Goal: Task Accomplishment & Management: Use online tool/utility

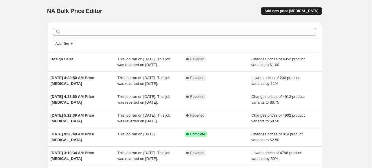
click at [289, 10] on span "Add new price [MEDICAL_DATA]" at bounding box center [292, 11] width 54 height 5
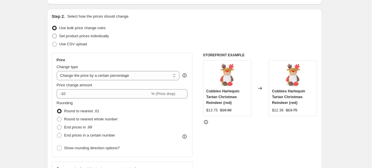
scroll to position [58, 0]
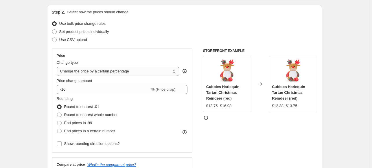
click at [95, 72] on select "Change the price to a certain amount Change the price by a certain amount Chang…" at bounding box center [118, 71] width 123 height 9
select select "to"
click at [58, 67] on select "Change the price to a certain amount Change the price by a certain amount Chang…" at bounding box center [118, 71] width 123 height 9
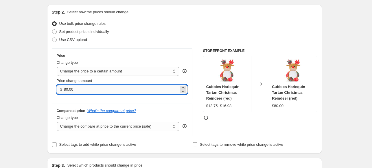
click at [81, 91] on input "80.00" at bounding box center [121, 89] width 115 height 9
type input "1.00"
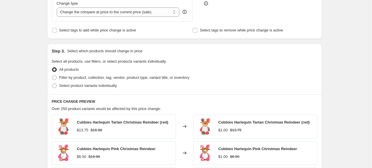
scroll to position [174, 0]
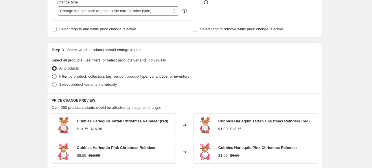
click at [56, 75] on span at bounding box center [54, 76] width 5 height 5
click at [52, 75] on input "Filter by product, collection, tag, vendor, product type, variant title, or inv…" at bounding box center [52, 74] width 0 height 0
radio input "true"
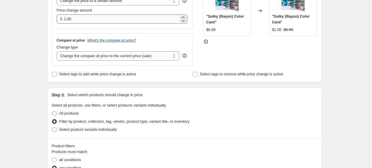
scroll to position [116, 0]
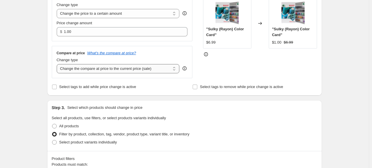
click at [105, 72] on select "Change the compare at price to the current price (sale) Change the compare at p…" at bounding box center [118, 68] width 123 height 9
select select "no_change"
click at [58, 65] on select "Change the compare at price to the current price (sale) Change the compare at p…" at bounding box center [118, 68] width 123 height 9
click at [32, 121] on div "Create new price change job. This page is ready Create new price change job Dra…" at bounding box center [184, 125] width 369 height 483
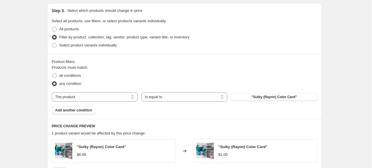
scroll to position [232, 0]
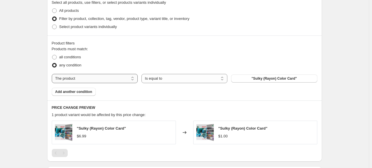
click at [122, 78] on select "The product The product's collection The product's tag The product's vendor The…" at bounding box center [95, 78] width 86 height 9
select select "collection"
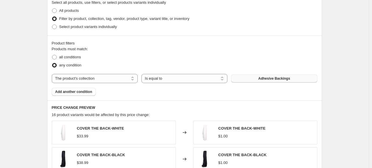
click at [259, 78] on button "Adhesive Backings" at bounding box center [274, 79] width 86 height 8
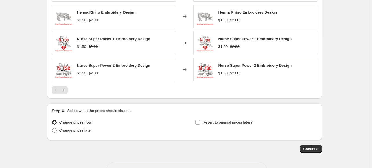
scroll to position [420, 0]
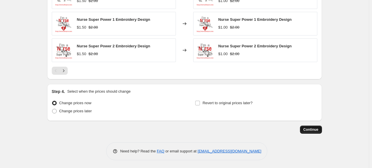
click at [315, 130] on span "Continue" at bounding box center [311, 130] width 15 height 5
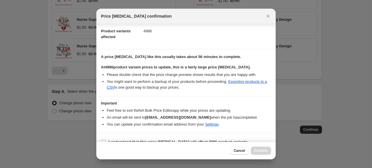
scroll to position [71, 0]
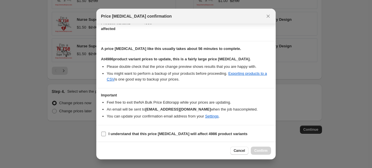
drag, startPoint x: 104, startPoint y: 135, endPoint x: 108, endPoint y: 135, distance: 3.8
click at [103, 135] on input "I understand that this price change job will affect 4986 product variants" at bounding box center [103, 134] width 5 height 5
checkbox input "true"
click at [265, 151] on span "Confirm" at bounding box center [260, 151] width 13 height 5
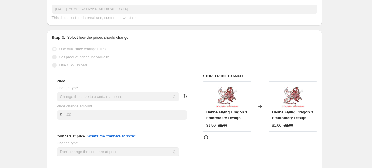
scroll to position [204, 0]
